Goal: Navigation & Orientation: Find specific page/section

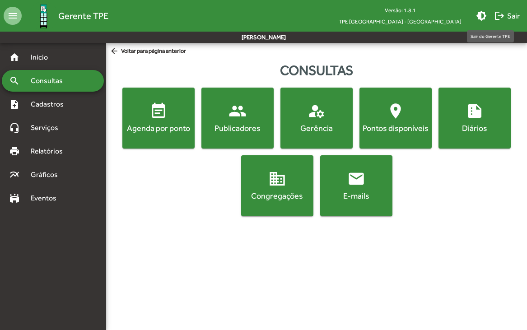
click at [503, 14] on mat-icon "logout" at bounding box center [499, 15] width 11 height 11
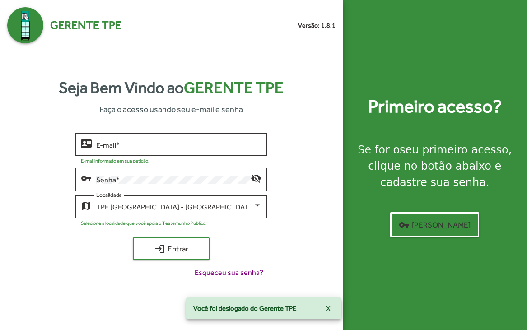
click at [131, 150] on div "E-mail *" at bounding box center [178, 143] width 165 height 25
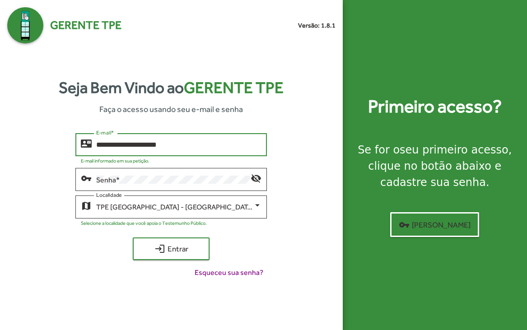
type input "**********"
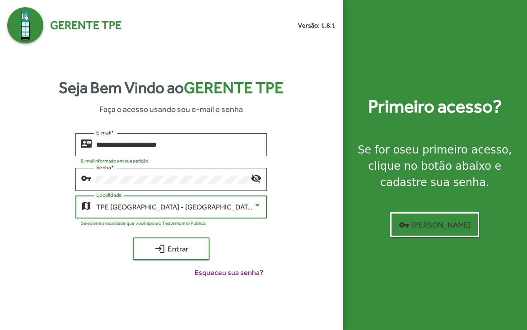
click at [164, 208] on span "TPE [GEOGRAPHIC_DATA] - [GEOGRAPHIC_DATA]" at bounding box center [175, 207] width 158 height 9
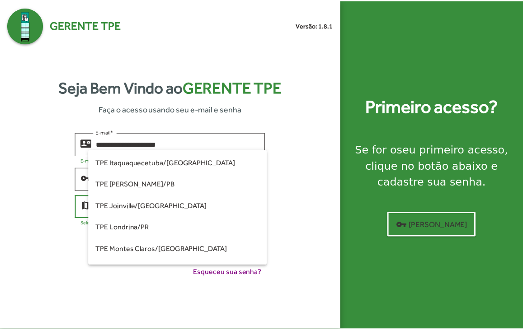
scroll to position [70, 0]
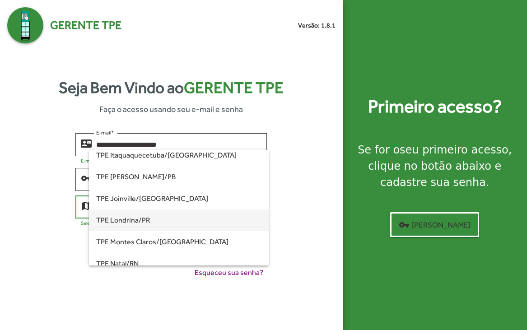
click at [151, 222] on span "TPE Londrina/PR" at bounding box center [178, 221] width 165 height 22
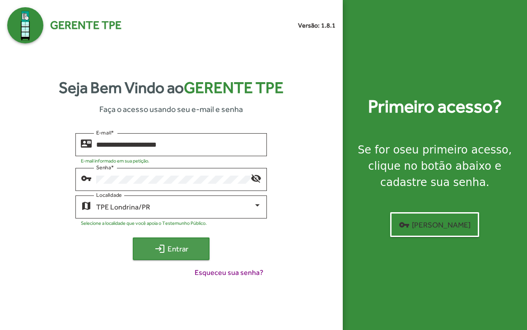
click at [169, 244] on span "login Entrar" at bounding box center [171, 249] width 61 height 16
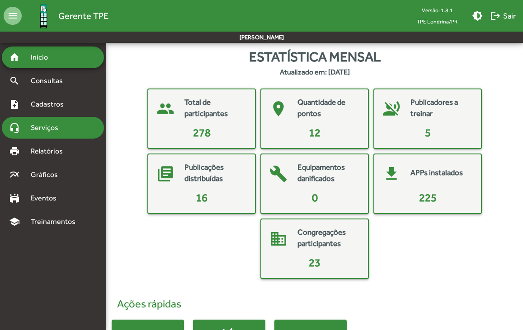
click at [33, 125] on span "Serviços" at bounding box center [47, 127] width 45 height 11
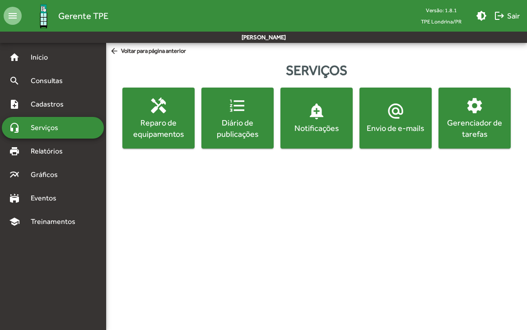
click at [477, 127] on div "Gerenciador de tarefas" at bounding box center [474, 128] width 69 height 23
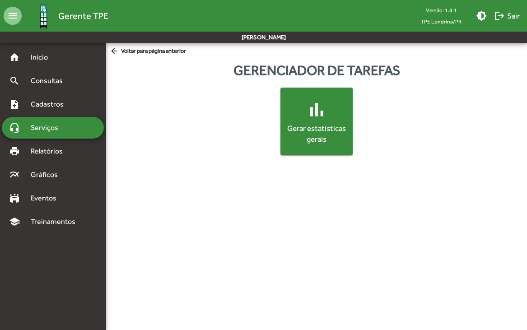
click at [41, 127] on span "Serviços" at bounding box center [47, 127] width 45 height 11
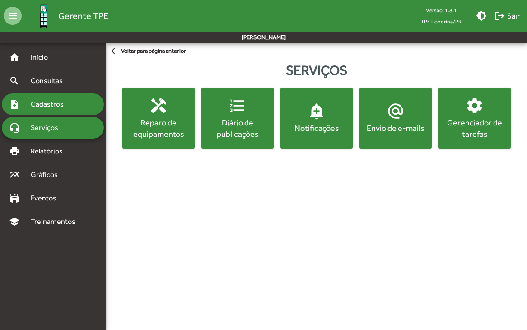
click at [42, 110] on div "note_add Cadastros" at bounding box center [53, 105] width 102 height 22
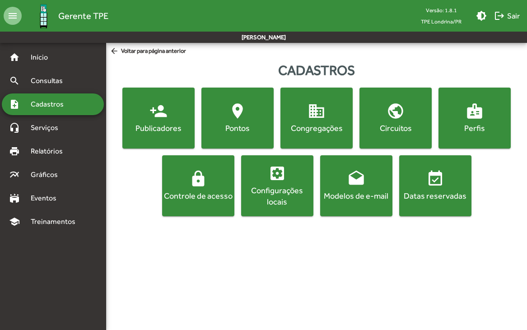
click at [467, 118] on mat-icon "badge" at bounding box center [475, 111] width 18 height 18
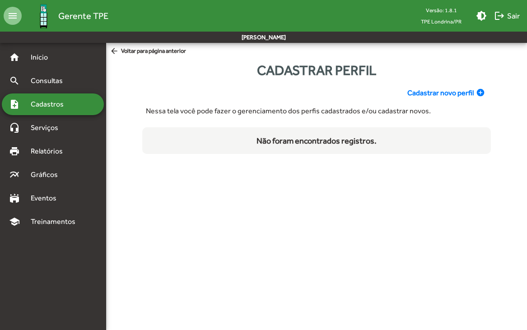
click at [29, 109] on span "Cadastros" at bounding box center [50, 104] width 50 height 11
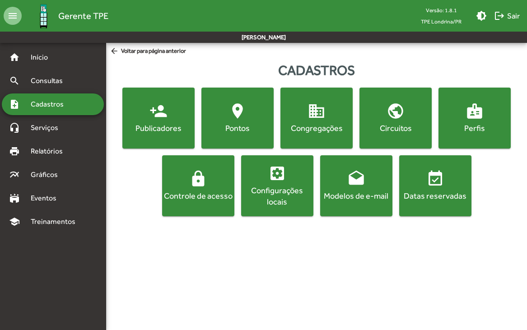
click at [292, 186] on div "Configurações locais" at bounding box center [277, 196] width 69 height 23
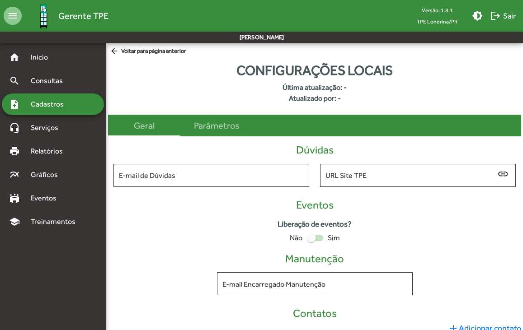
type input "**********"
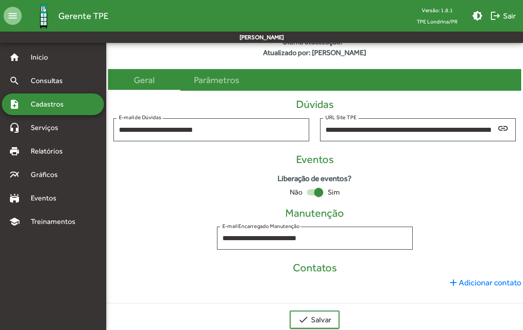
scroll to position [63, 0]
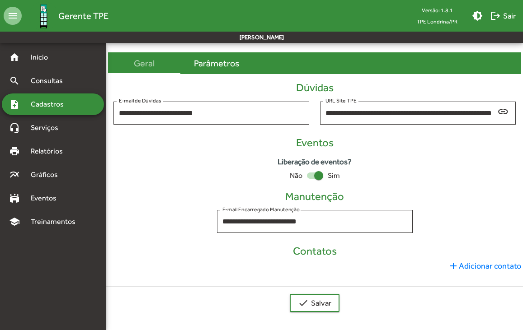
click at [222, 65] on div "Parâmetros" at bounding box center [216, 63] width 45 height 14
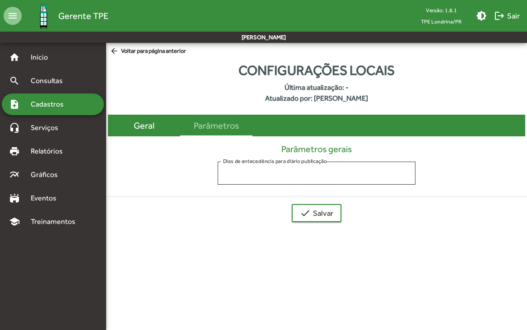
click at [145, 125] on div "Geral" at bounding box center [144, 126] width 21 height 14
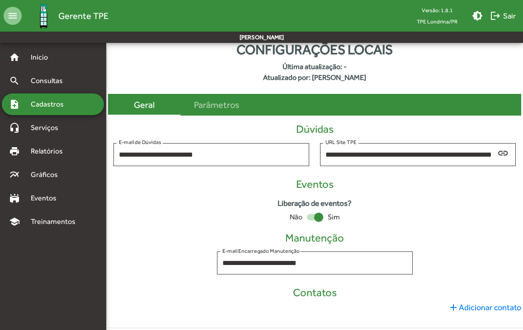
scroll to position [63, 0]
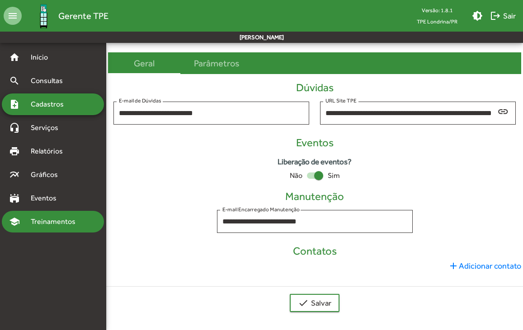
click at [40, 225] on span "Treinamentos" at bounding box center [55, 221] width 61 height 11
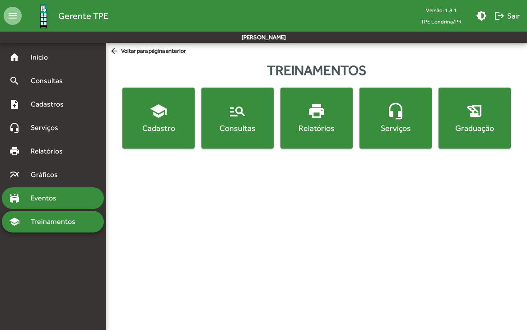
click at [38, 202] on span "Eventos" at bounding box center [46, 198] width 43 height 11
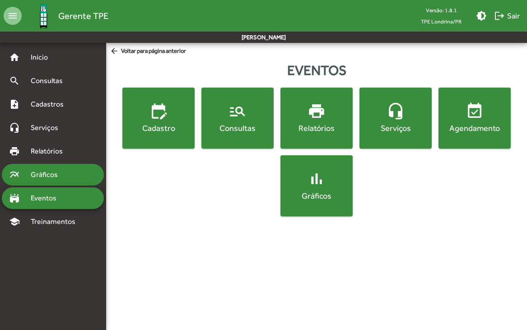
click at [41, 179] on span "Gráficos" at bounding box center [47, 174] width 45 height 11
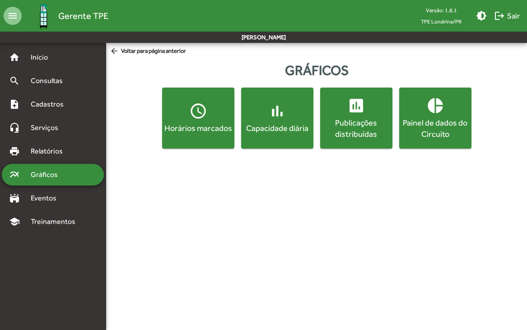
click at [440, 123] on div "Painel de dados do Circuito" at bounding box center [435, 128] width 69 height 23
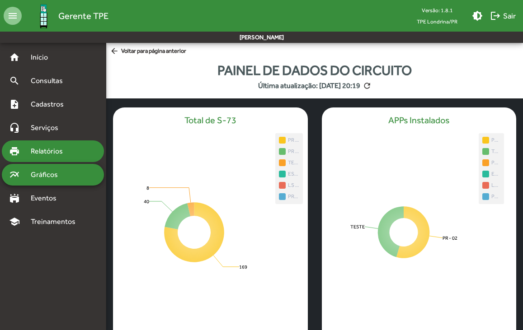
click at [37, 148] on span "Relatórios" at bounding box center [49, 151] width 49 height 11
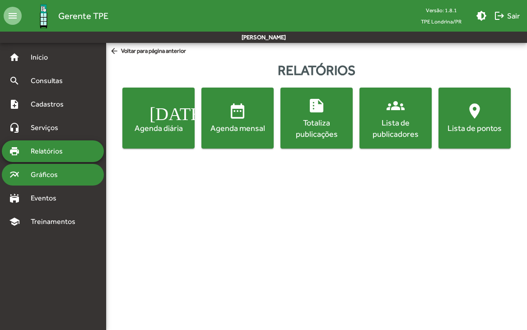
click at [37, 179] on span "Gráficos" at bounding box center [47, 174] width 45 height 11
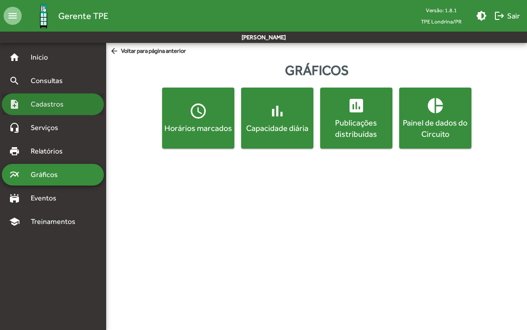
click at [44, 105] on span "Cadastros" at bounding box center [50, 104] width 50 height 11
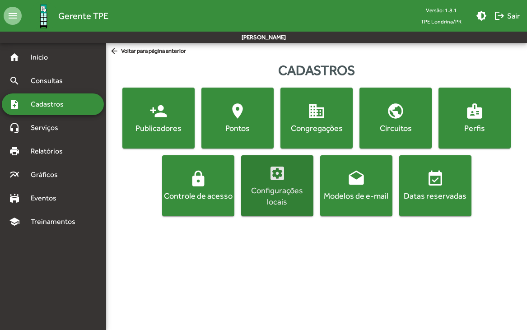
click at [279, 186] on div "Configurações locais" at bounding box center [277, 196] width 69 height 23
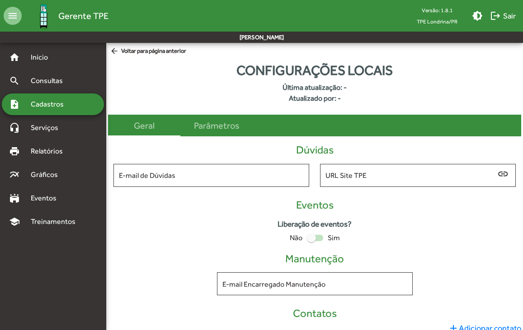
type input "**********"
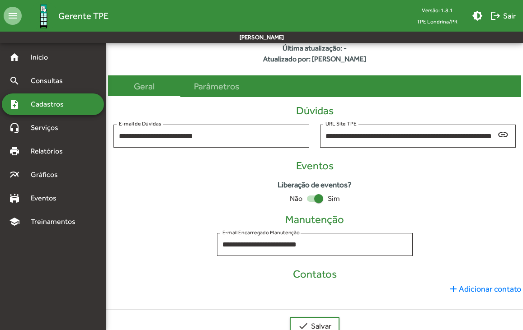
scroll to position [63, 0]
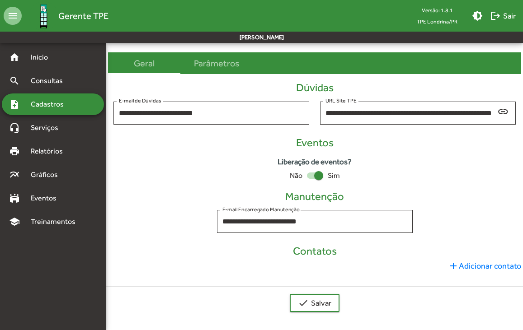
click at [154, 293] on form "**********" at bounding box center [314, 159] width 417 height 322
click at [58, 108] on span "Cadastros" at bounding box center [50, 104] width 50 height 11
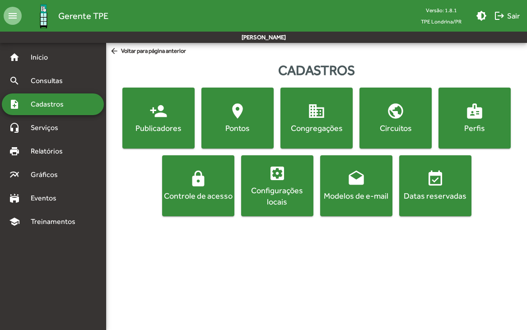
click at [205, 187] on mat-icon "lock" at bounding box center [198, 179] width 18 height 18
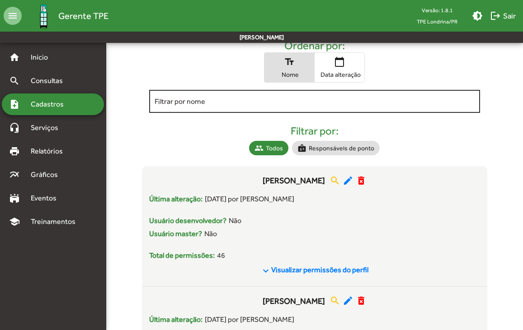
scroll to position [112, 0]
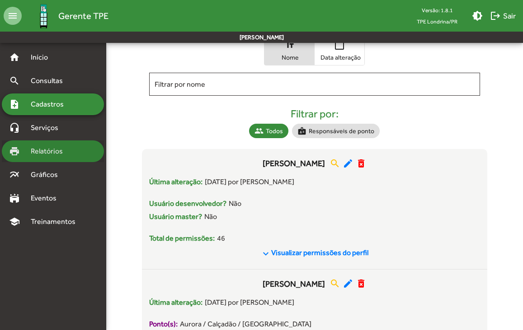
click at [55, 152] on span "Relatórios" at bounding box center [49, 151] width 49 height 11
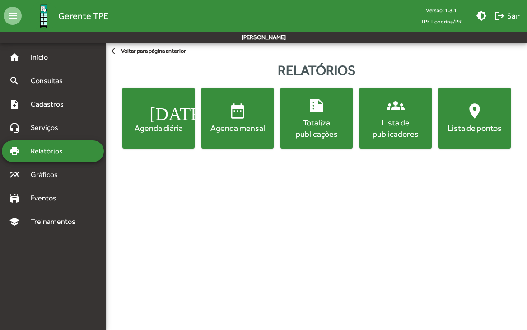
click at [164, 124] on div "Agenda diária" at bounding box center [158, 127] width 69 height 11
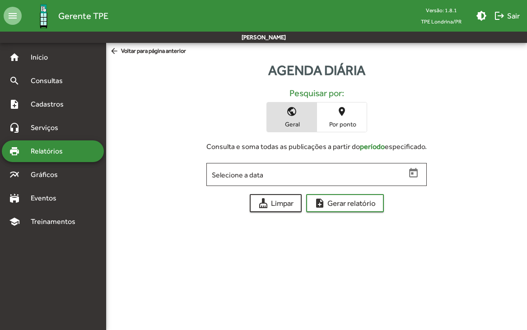
click at [362, 117] on span "place Por ponto" at bounding box center [342, 117] width 50 height 29
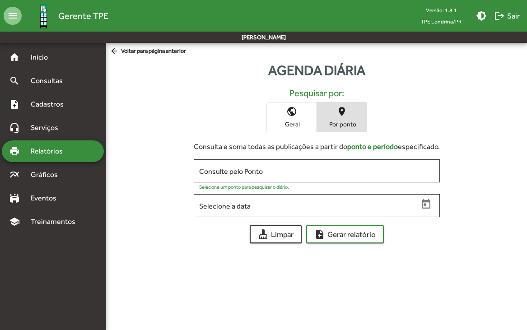
click at [43, 151] on span "Relatórios" at bounding box center [49, 151] width 49 height 11
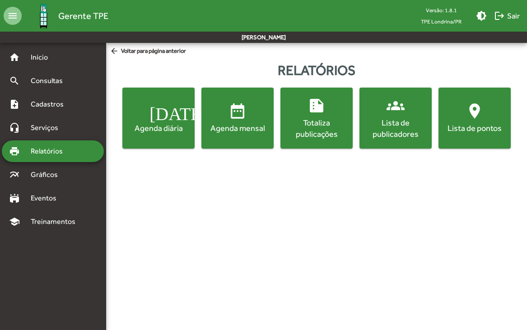
click at [378, 126] on div "Lista de publicadores" at bounding box center [395, 128] width 69 height 23
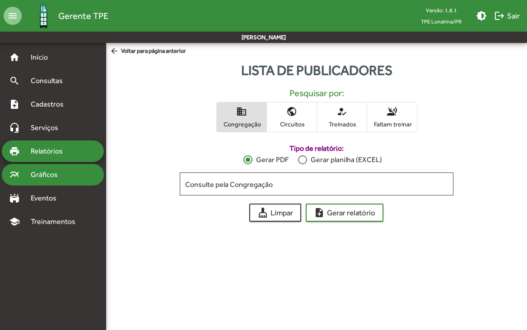
click at [41, 181] on div "multiline_chart Gráficos" at bounding box center [53, 175] width 102 height 22
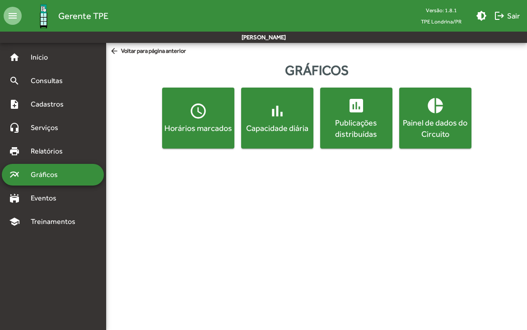
click at [444, 120] on div "Painel de dados do Circuito" at bounding box center [435, 128] width 69 height 23
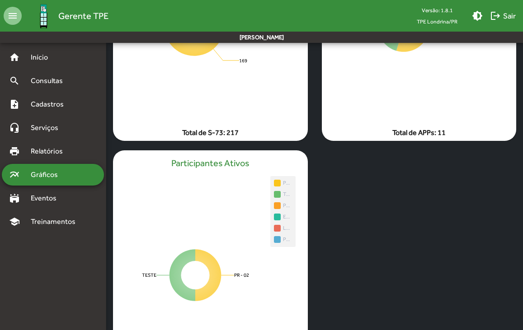
scroll to position [204, 0]
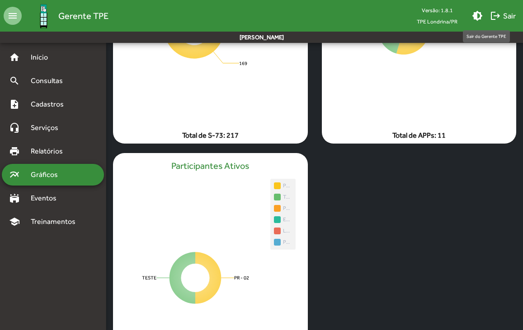
click at [503, 16] on span "logout Sair" at bounding box center [503, 16] width 26 height 16
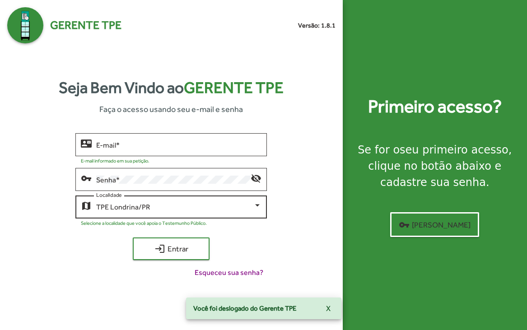
click at [170, 203] on div "TPE Londrina/PR Localidade" at bounding box center [178, 206] width 165 height 25
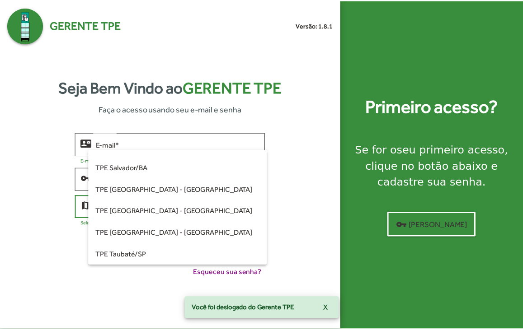
scroll to position [234, 0]
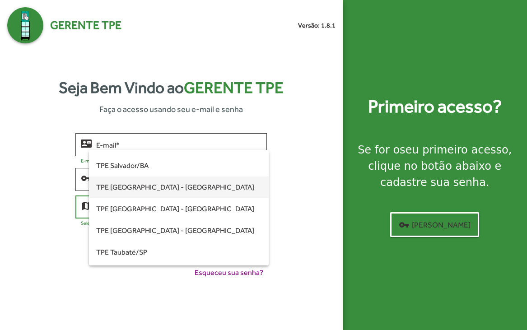
click at [151, 196] on span "TPE [GEOGRAPHIC_DATA] - [GEOGRAPHIC_DATA]" at bounding box center [178, 188] width 165 height 22
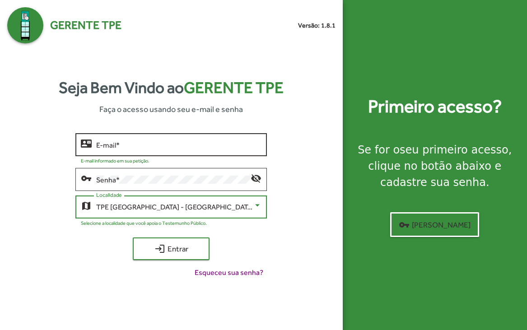
click at [130, 143] on input "E-mail *" at bounding box center [178, 145] width 165 height 8
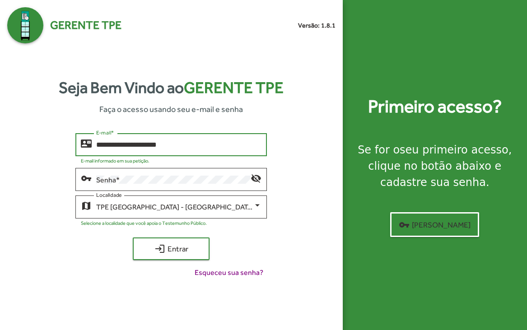
type input "**********"
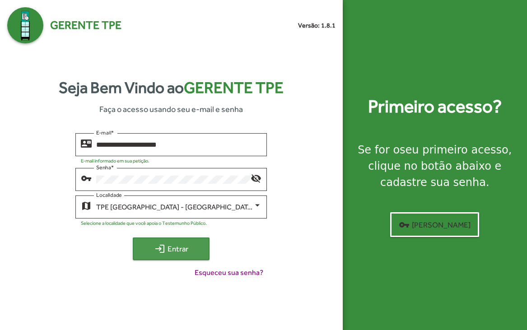
click at [165, 254] on span "login Entrar" at bounding box center [171, 249] width 61 height 16
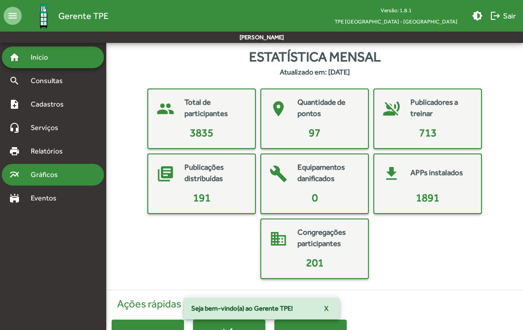
click at [47, 178] on span "Gráficos" at bounding box center [47, 174] width 45 height 11
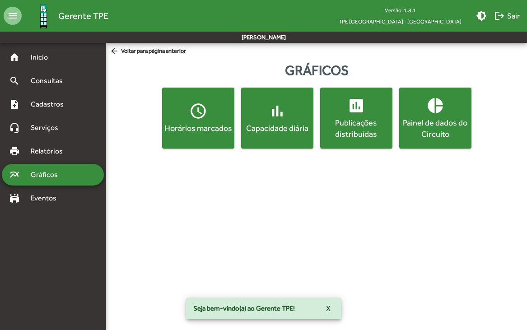
click at [196, 131] on div "Horários marcados" at bounding box center [198, 127] width 69 height 11
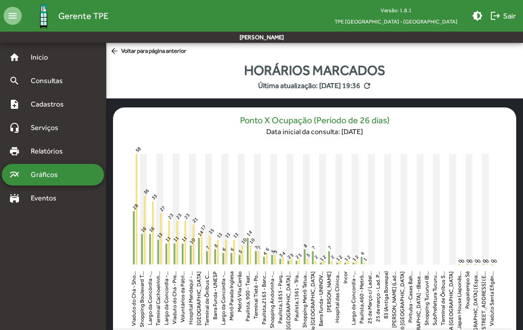
click at [159, 51] on span "arrow_back Voltar para página anterior" at bounding box center [148, 52] width 76 height 10
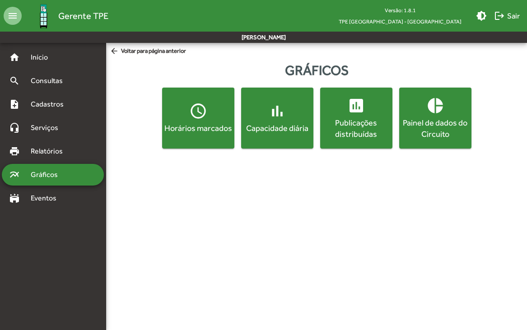
click at [274, 127] on div "Capacidade diária" at bounding box center [277, 127] width 69 height 11
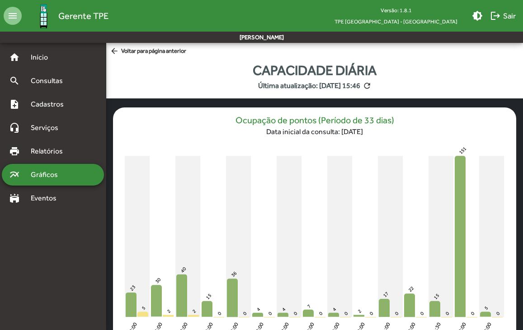
click at [150, 50] on span "arrow_back Voltar para página anterior" at bounding box center [148, 52] width 76 height 10
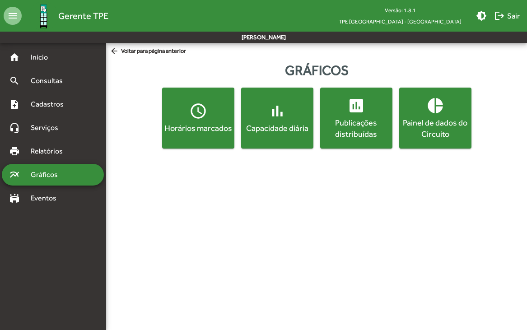
click at [344, 132] on div "Publicações distribuídas" at bounding box center [356, 128] width 69 height 23
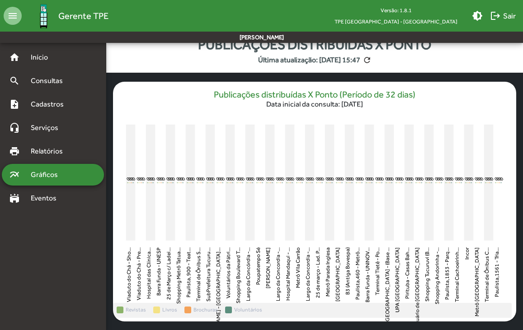
scroll to position [39, 0]
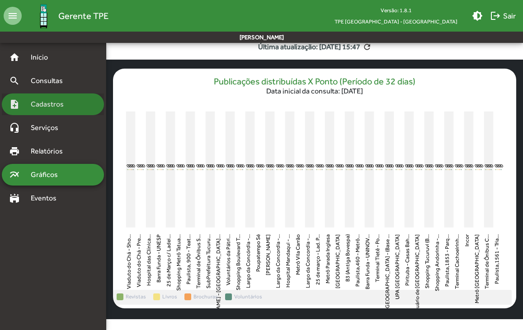
click at [65, 101] on span "Cadastros" at bounding box center [50, 104] width 50 height 11
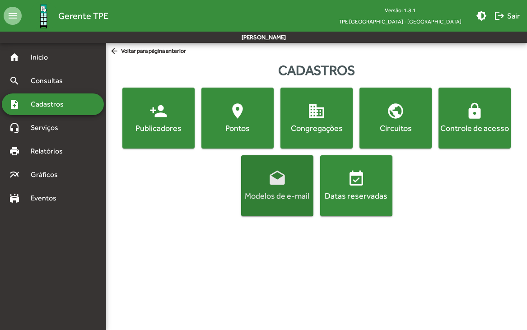
click at [274, 196] on div "Modelos de e-mail" at bounding box center [277, 195] width 69 height 11
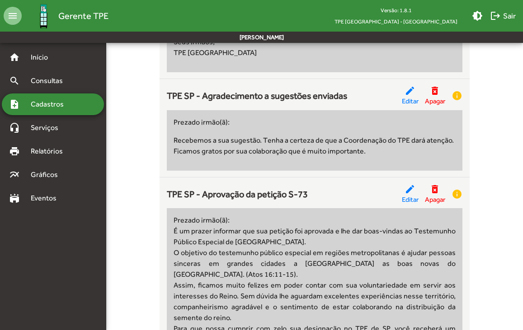
scroll to position [1958, 0]
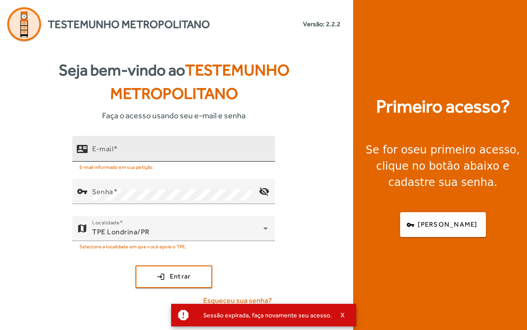
click at [162, 143] on div "E-mail" at bounding box center [180, 149] width 176 height 26
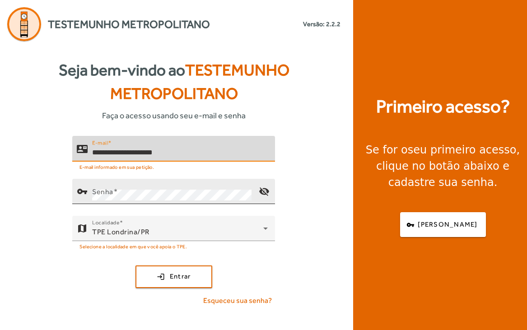
type input "**********"
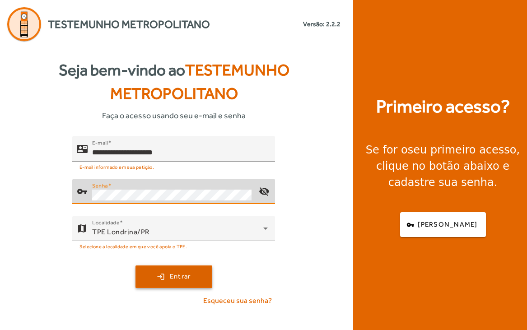
click at [177, 278] on span "Entrar" at bounding box center [180, 277] width 21 height 10
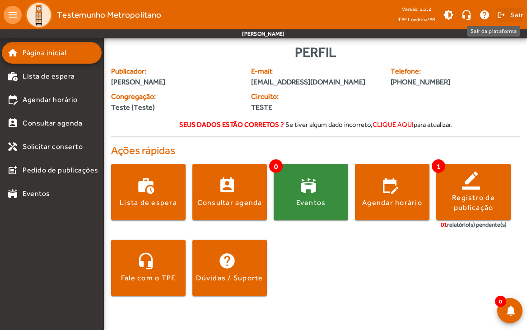
click at [507, 13] on span at bounding box center [510, 15] width 28 height 22
